Goal: Check status: Check status

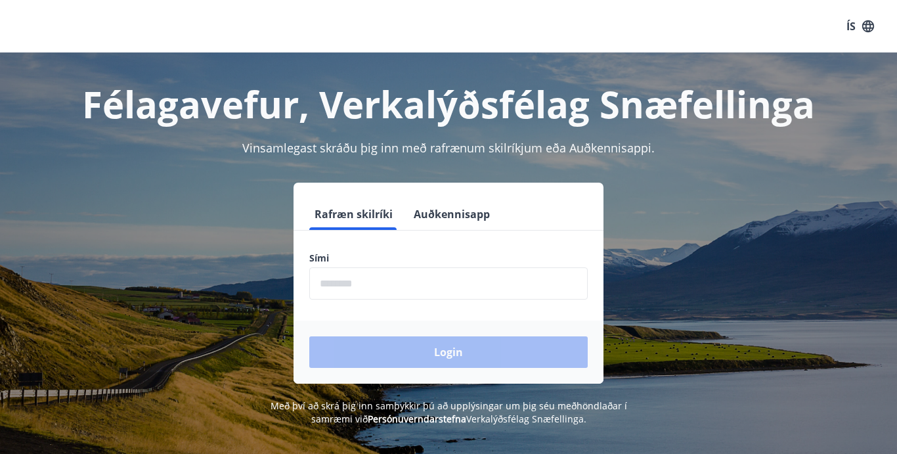
click at [341, 287] on input "phone" at bounding box center [448, 283] width 279 height 32
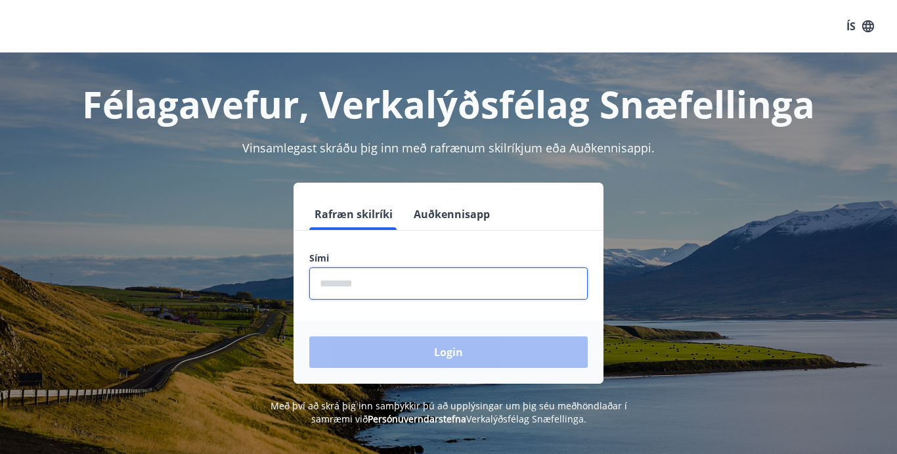
click at [341, 287] on input "phone" at bounding box center [448, 283] width 279 height 32
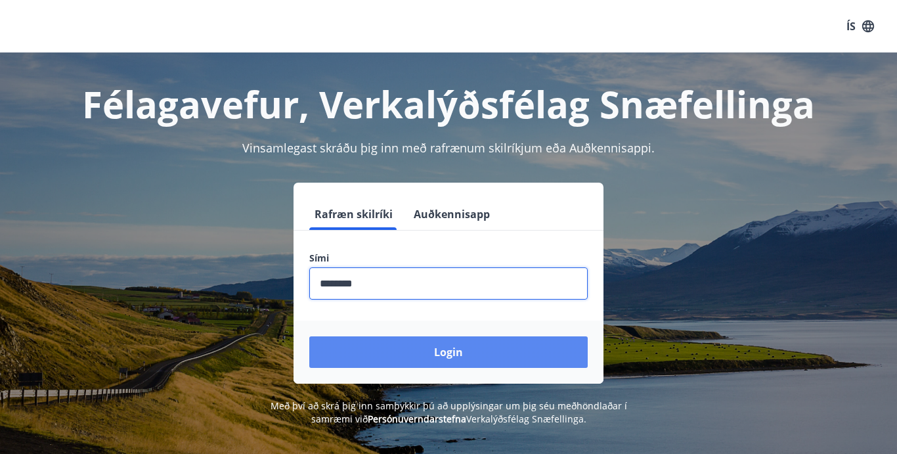
type input "********"
click at [393, 357] on button "Login" at bounding box center [448, 352] width 279 height 32
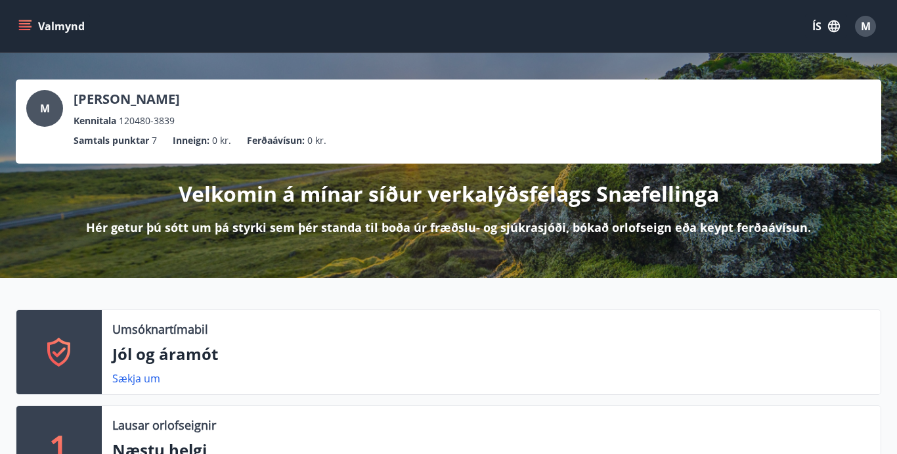
click at [823, 24] on button "ÍS" at bounding box center [826, 26] width 42 height 24
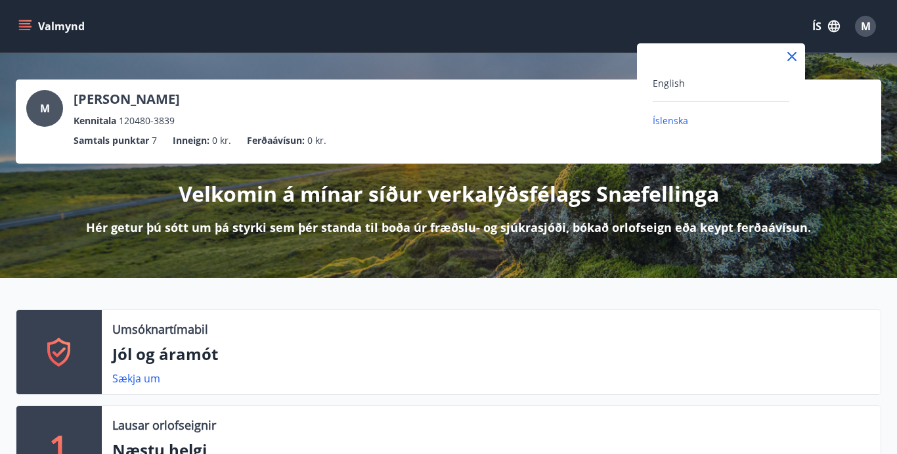
click at [717, 85] on div "English" at bounding box center [721, 83] width 137 height 16
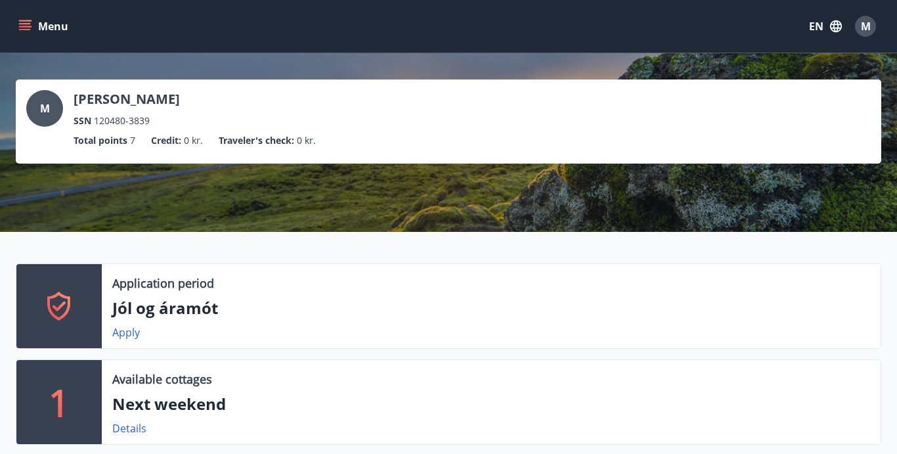
click at [32, 26] on button "Menu" at bounding box center [45, 26] width 58 height 24
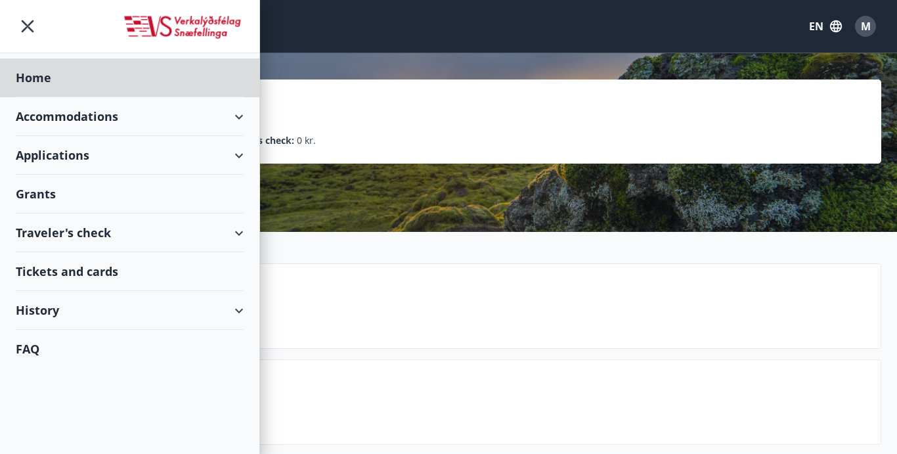
click at [44, 203] on div "Grants" at bounding box center [130, 194] width 228 height 39
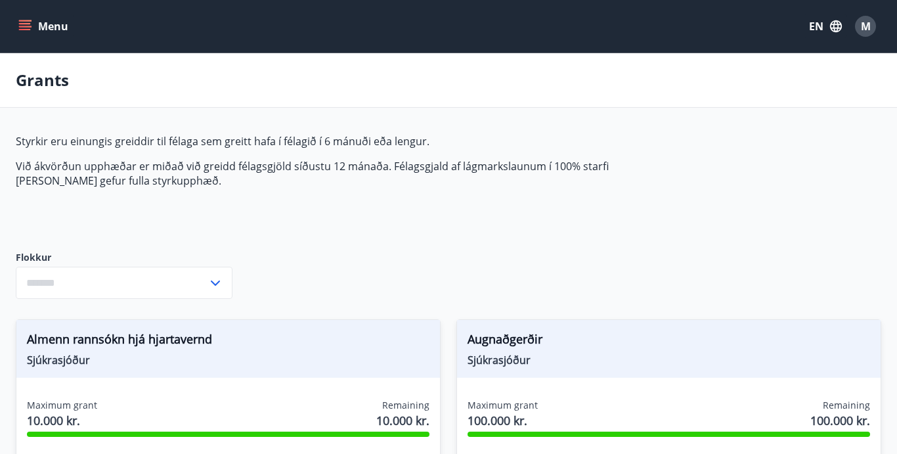
type input "***"
click at [30, 26] on icon "menu" at bounding box center [24, 26] width 13 height 13
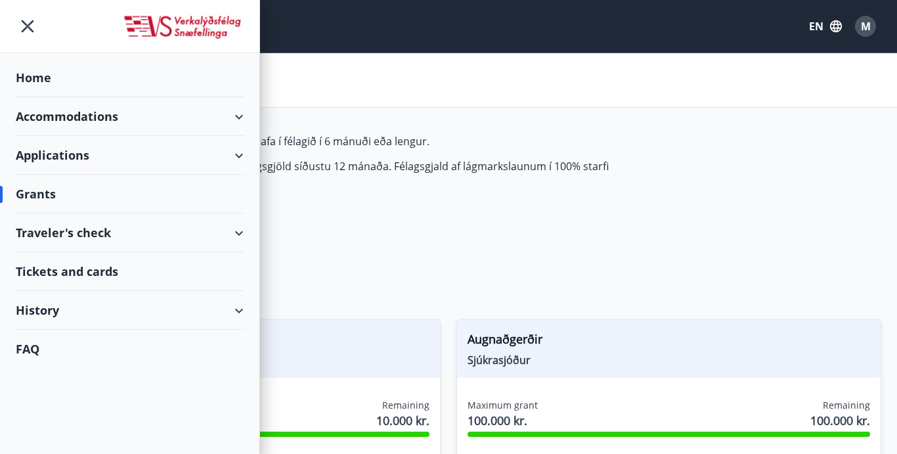
click at [53, 311] on div "History" at bounding box center [130, 310] width 228 height 39
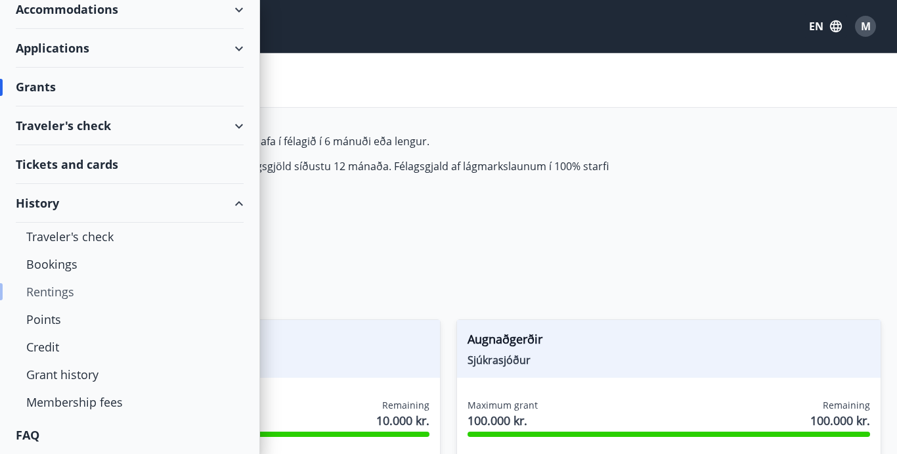
scroll to position [107, 0]
click at [60, 378] on div "Grant history" at bounding box center [129, 375] width 207 height 28
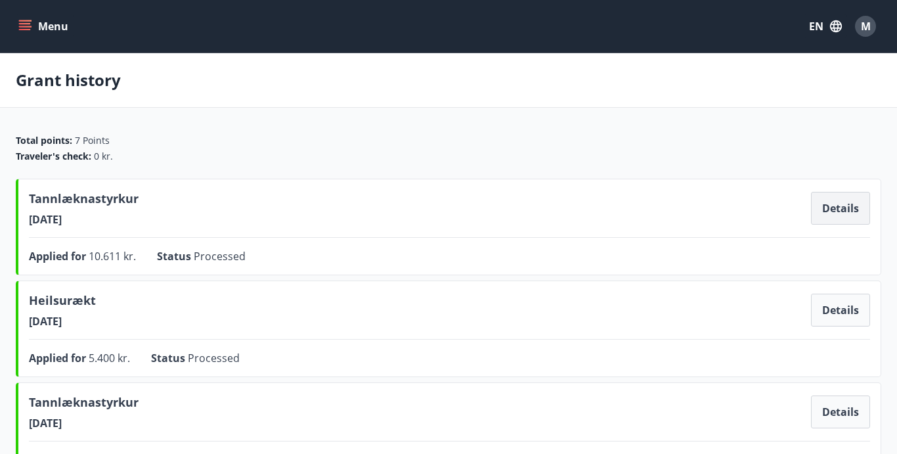
click at [838, 208] on button "Details" at bounding box center [840, 208] width 59 height 33
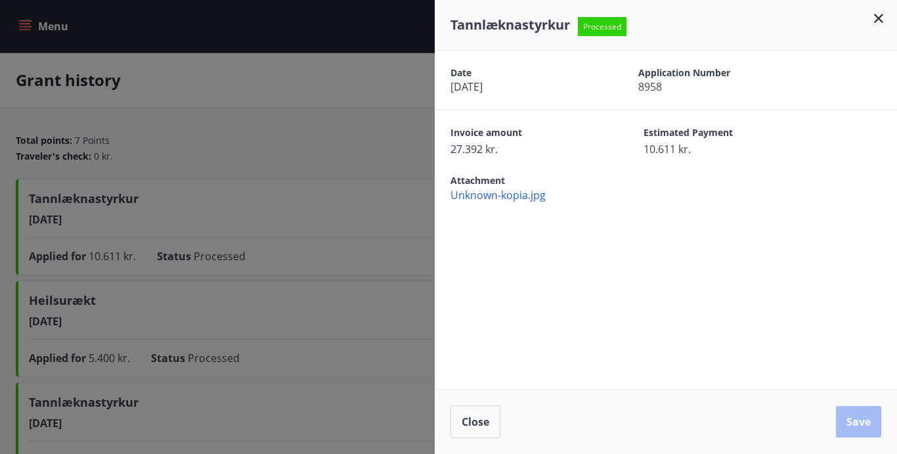
click at [881, 15] on icon at bounding box center [879, 19] width 16 height 16
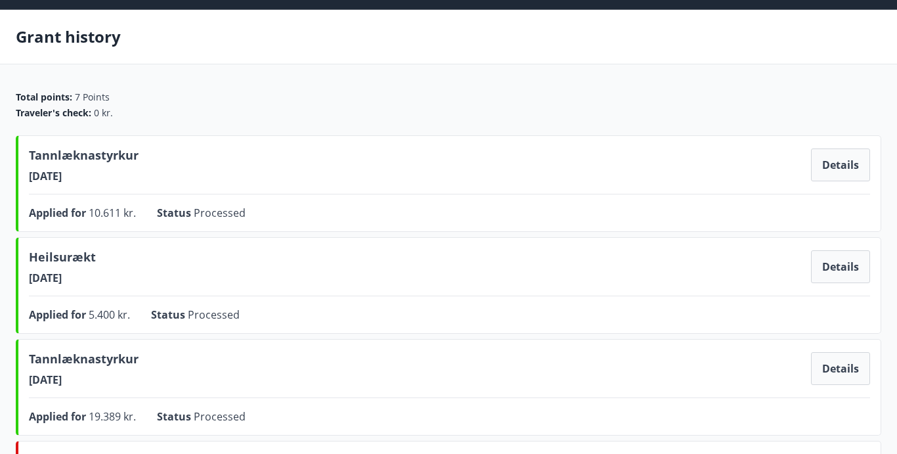
scroll to position [55, 0]
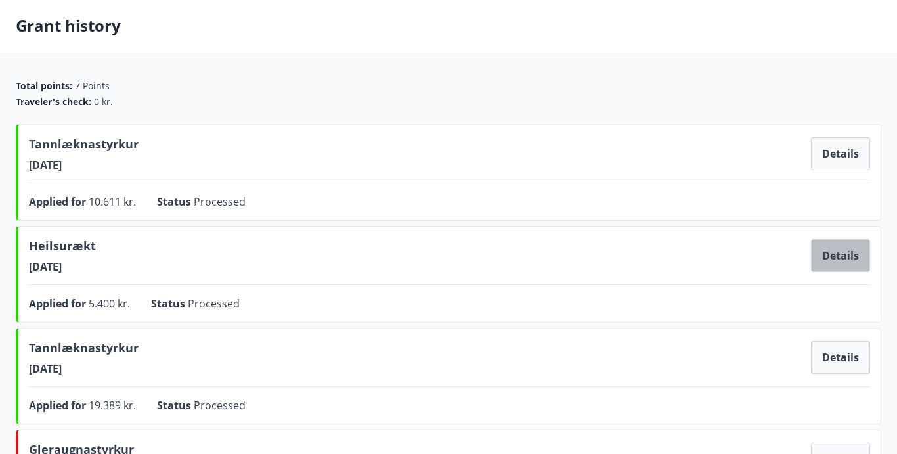
click at [827, 265] on button "Details" at bounding box center [840, 255] width 59 height 33
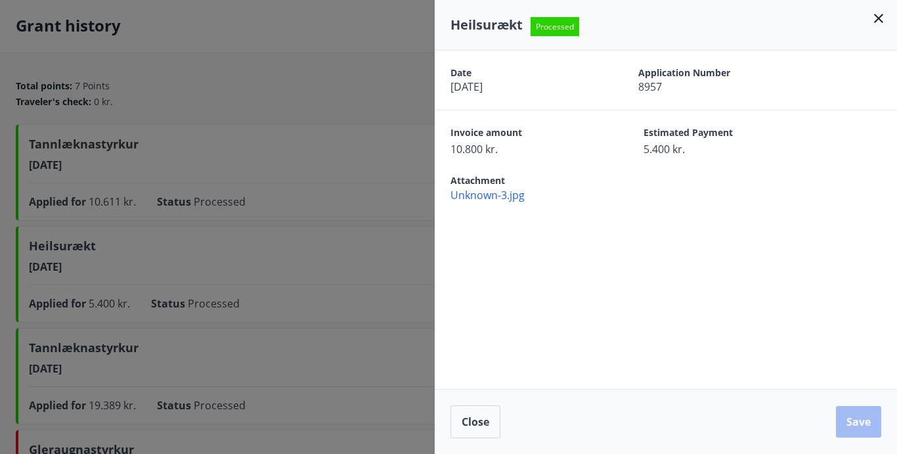
click at [878, 18] on icon at bounding box center [878, 18] width 9 height 9
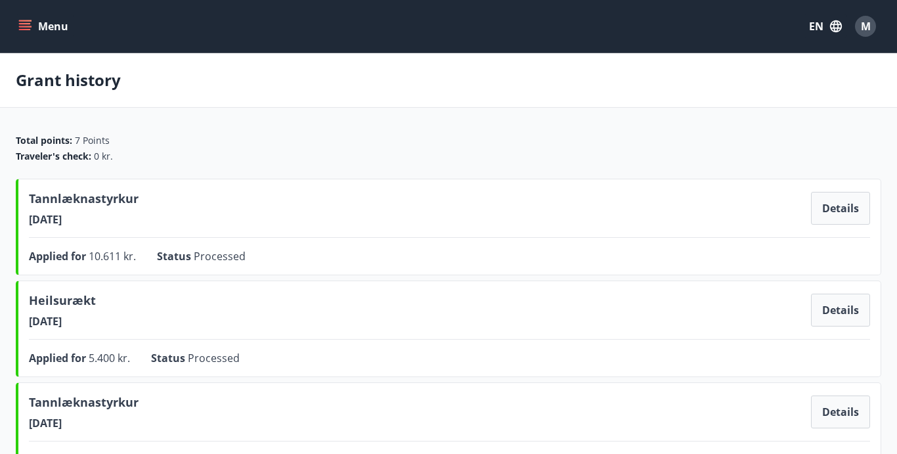
scroll to position [0, 0]
click at [20, 22] on icon "menu" at bounding box center [24, 26] width 13 height 13
click at [861, 35] on div "M" at bounding box center [865, 26] width 21 height 21
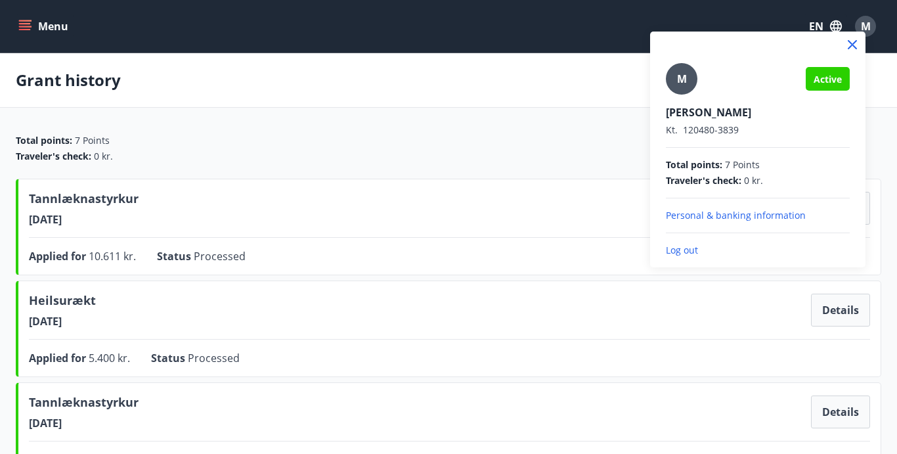
click at [692, 249] on p "Log out" at bounding box center [758, 250] width 184 height 13
